Goal: Task Accomplishment & Management: Manage account settings

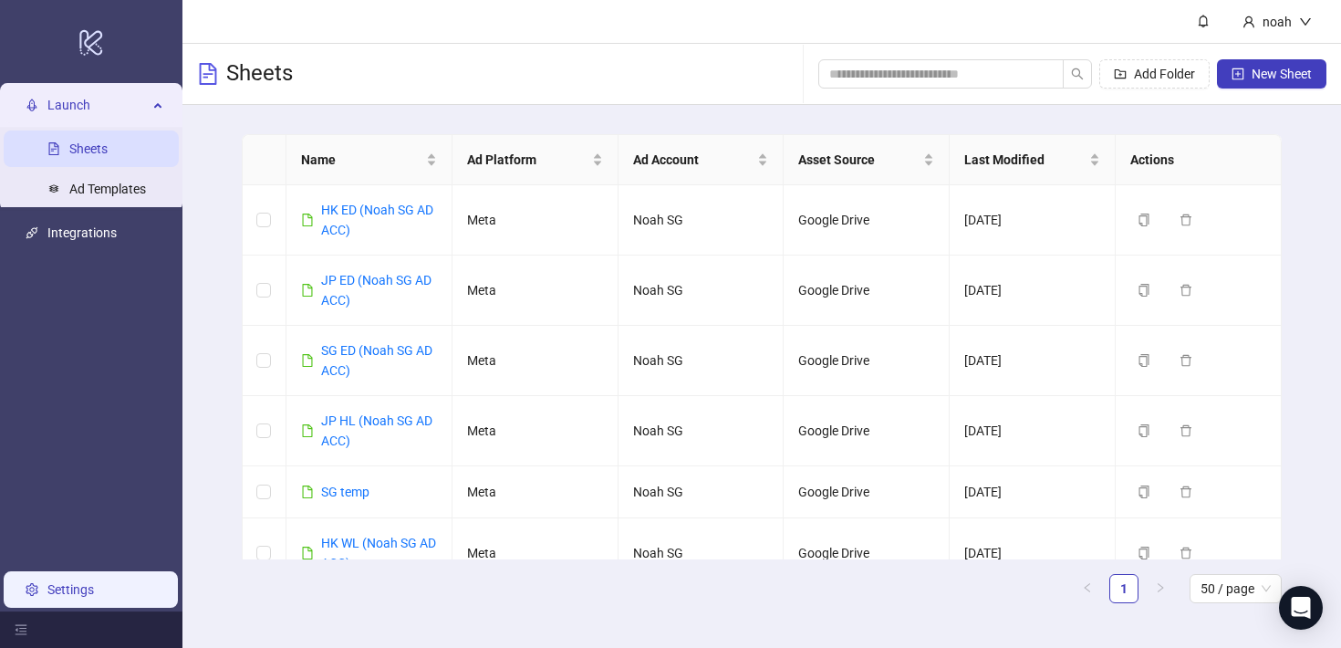
click at [94, 593] on link "Settings" at bounding box center [70, 589] width 47 height 15
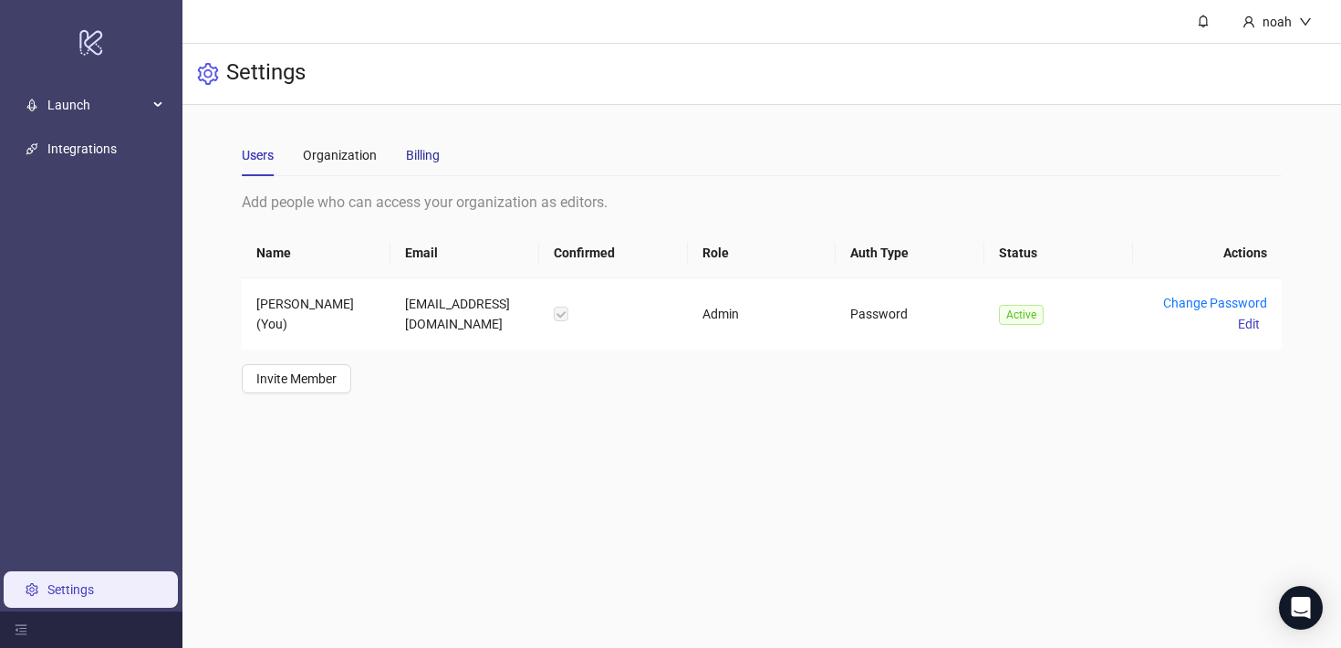
click at [427, 158] on div "Billing" at bounding box center [423, 155] width 34 height 20
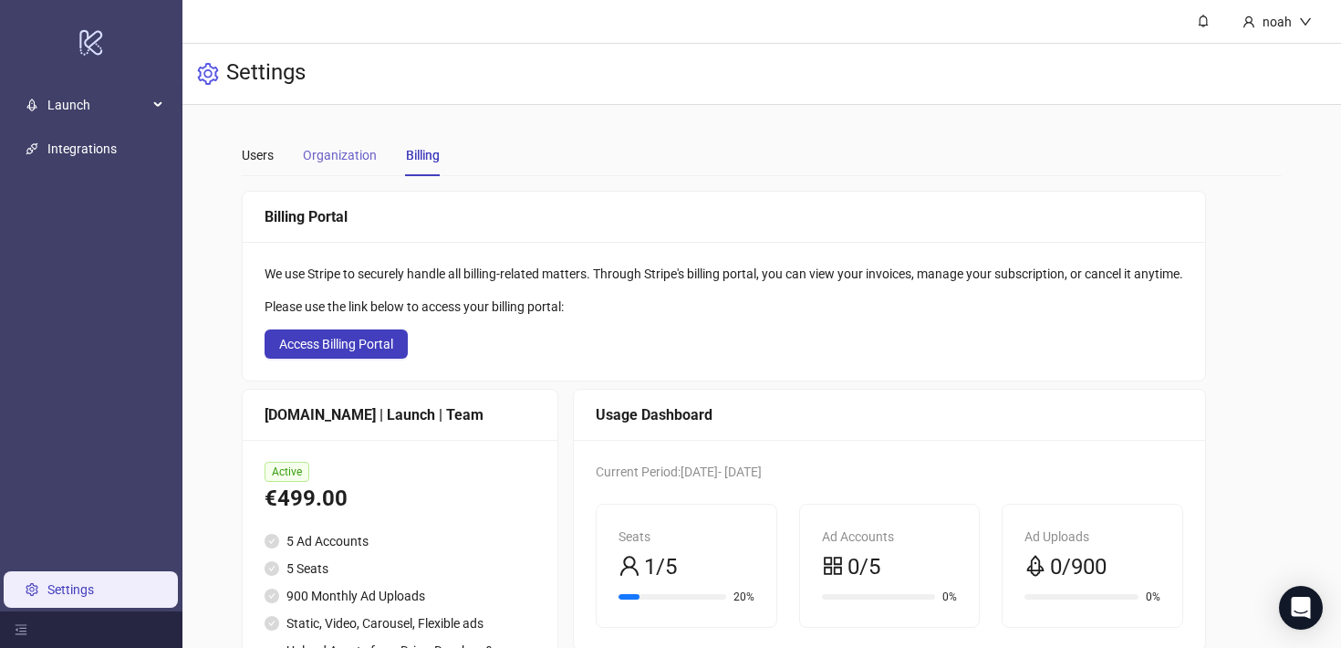
click at [359, 143] on div "Organization" at bounding box center [340, 155] width 74 height 42
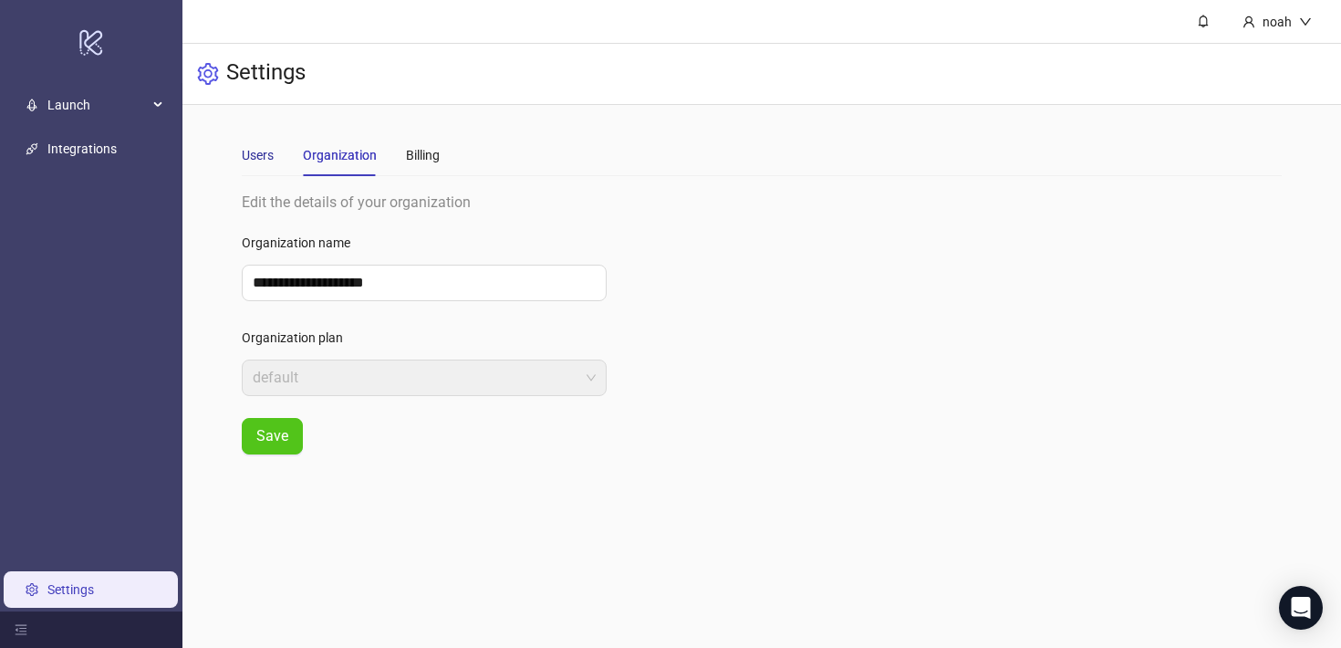
click at [262, 149] on div "Users" at bounding box center [258, 155] width 32 height 20
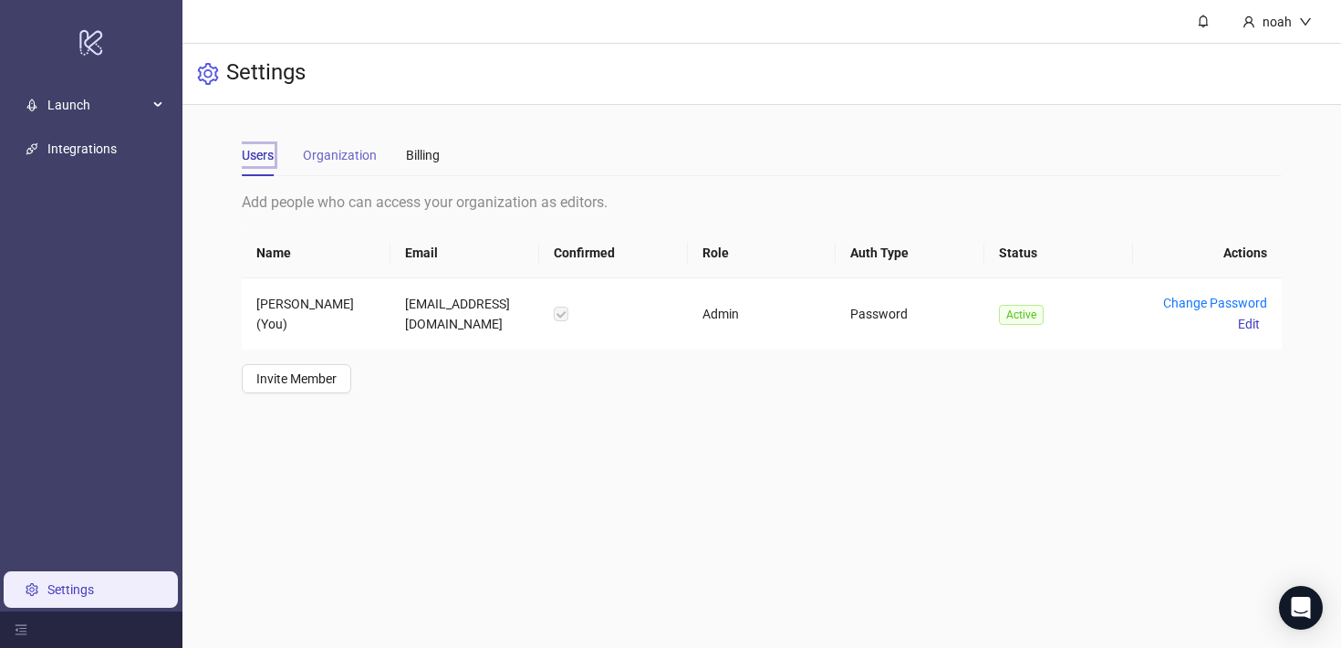
click at [351, 168] on div "Organization" at bounding box center [340, 155] width 74 height 42
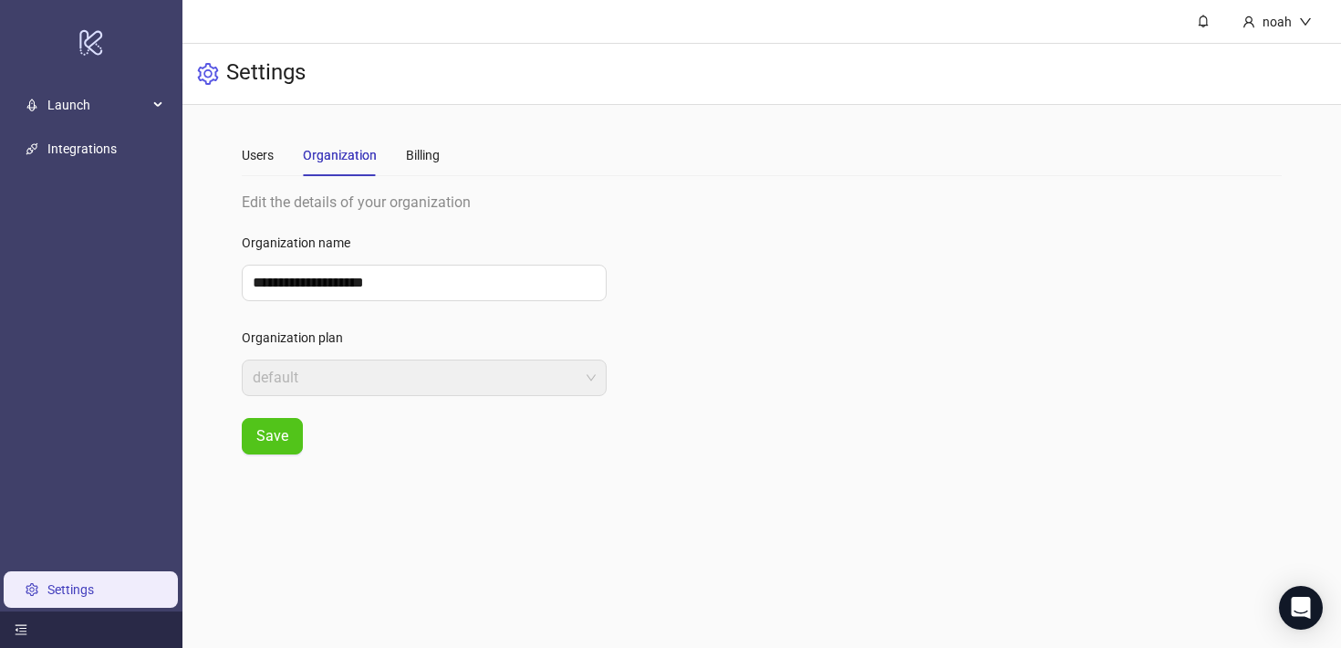
click at [20, 622] on div at bounding box center [91, 629] width 182 height 36
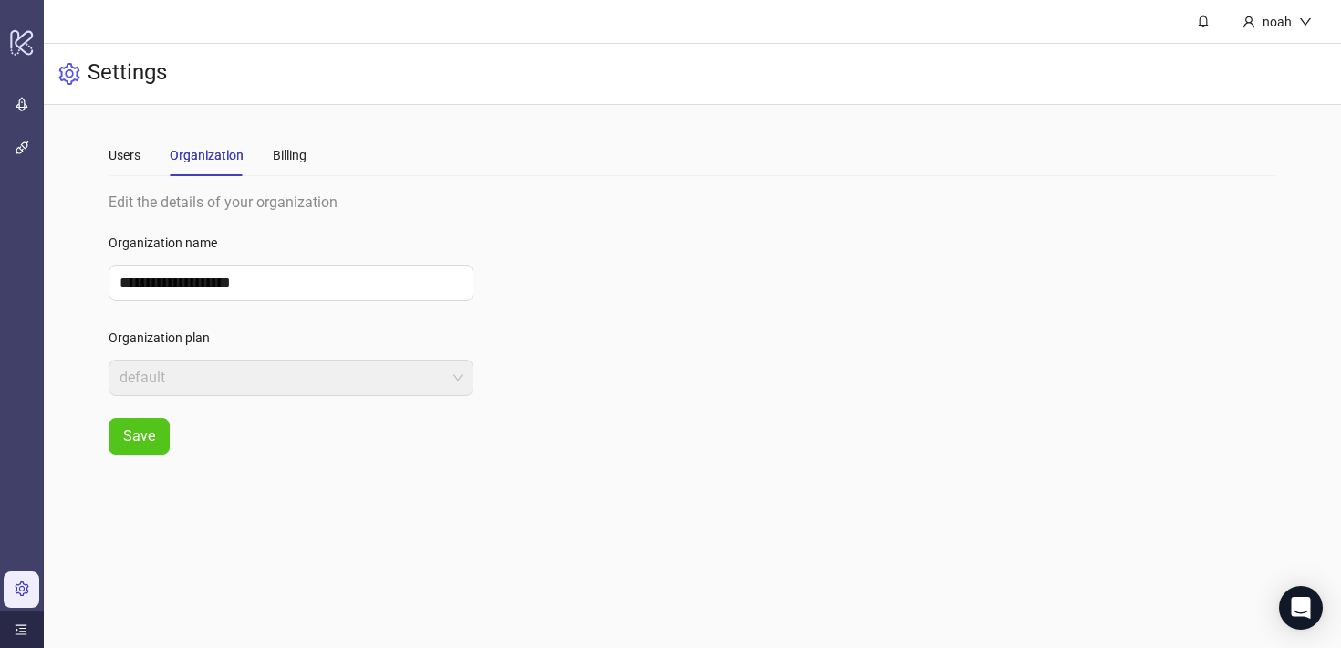
click at [20, 622] on div at bounding box center [22, 629] width 44 height 36
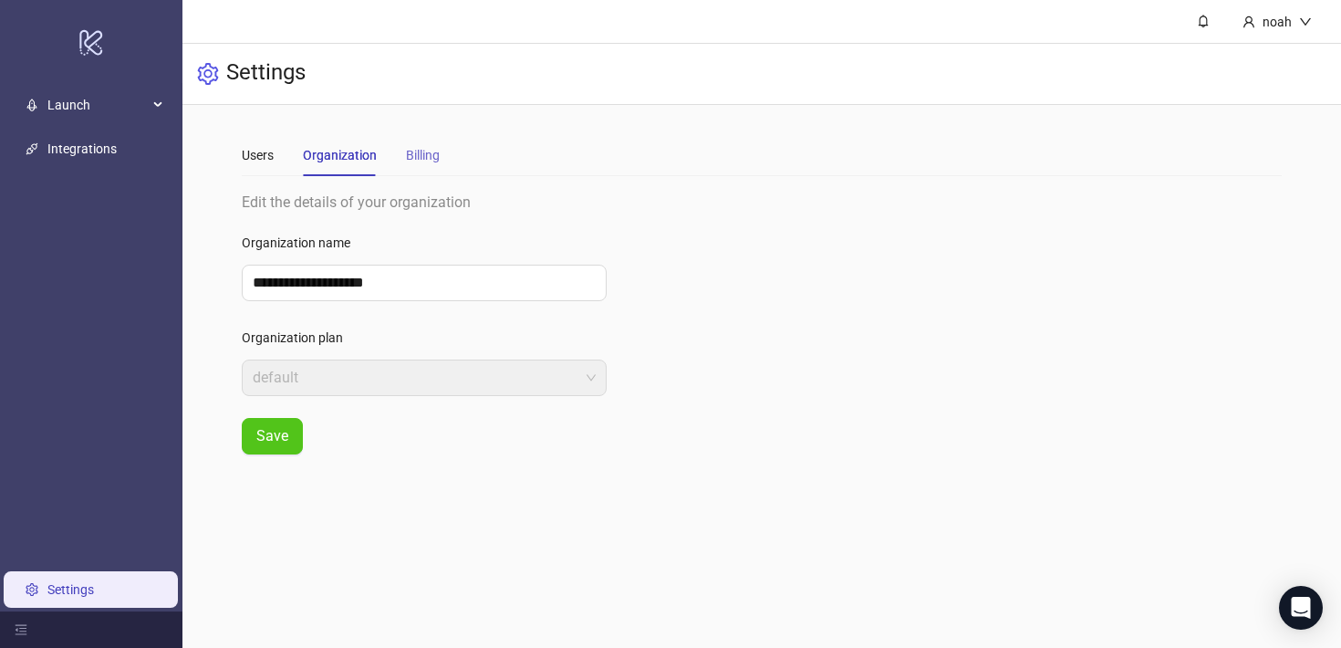
click at [429, 171] on div "Billing" at bounding box center [423, 155] width 34 height 42
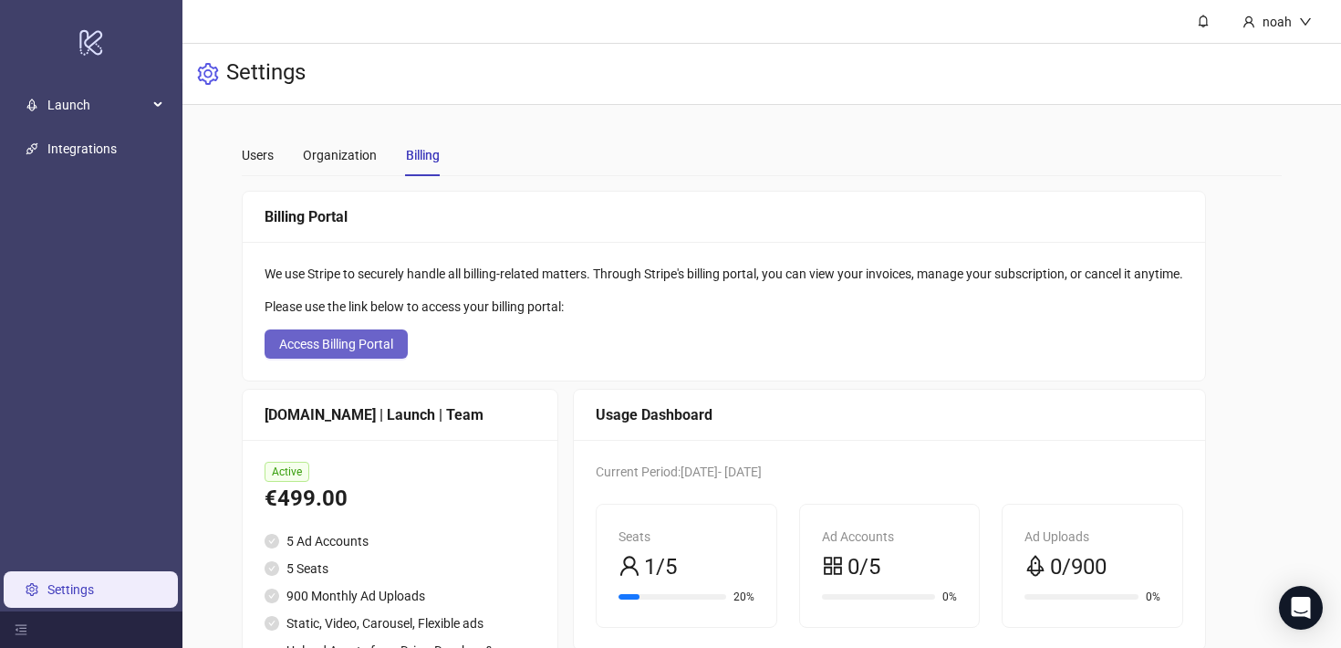
click at [358, 356] on button "Access Billing Portal" at bounding box center [336, 343] width 143 height 29
